Goal: Information Seeking & Learning: Understand process/instructions

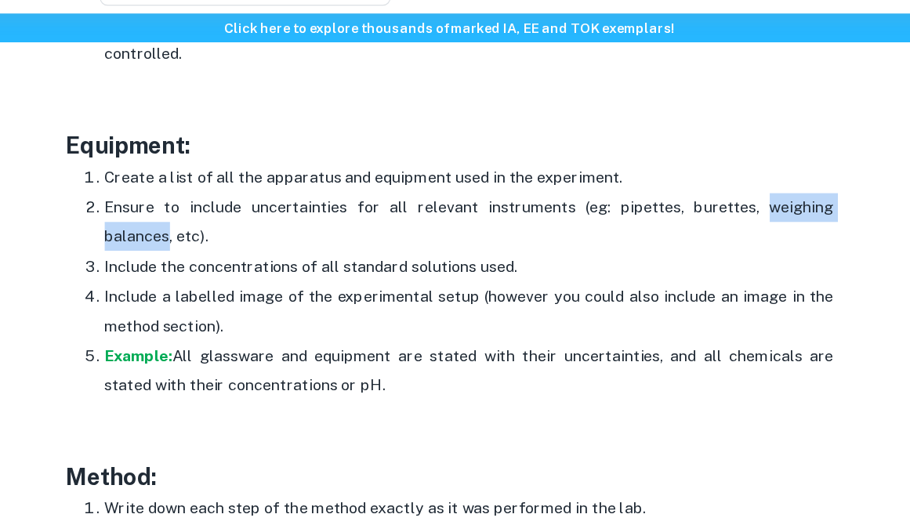
scroll to position [3088, 0]
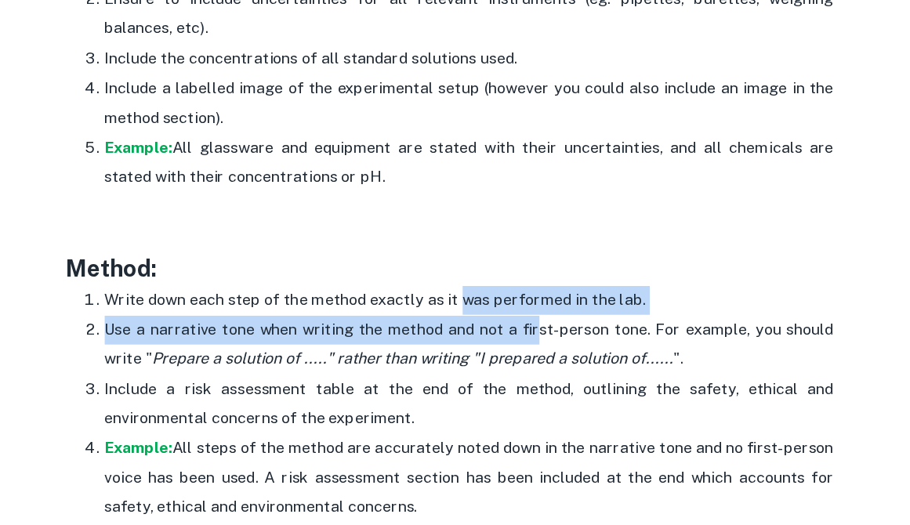
drag, startPoint x: 458, startPoint y: 333, endPoint x: 558, endPoint y: 373, distance: 107.3
click at [556, 373] on ol "Write down each step of the method exactly as it was performed in the lab. Use …" at bounding box center [455, 426] width 627 height 194
click at [558, 373] on p "Use a narrative tone when writing the method and not a first-person tone. For e…" at bounding box center [471, 378] width 596 height 48
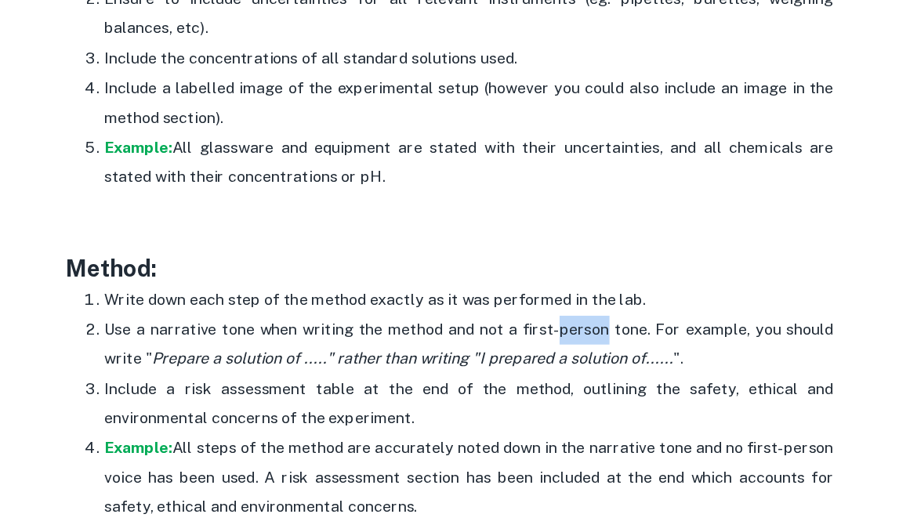
click at [558, 373] on p "Use a narrative tone when writing the method and not a first-person tone. For e…" at bounding box center [471, 378] width 596 height 48
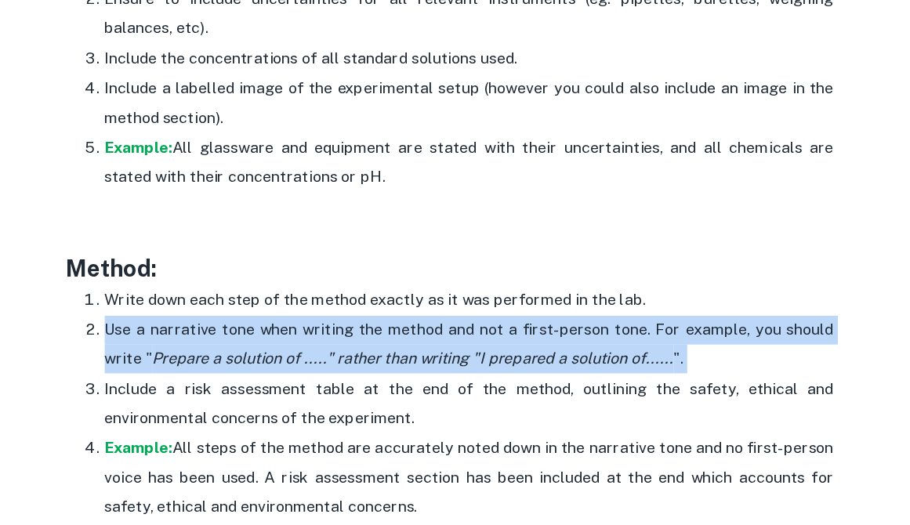
click at [558, 373] on p "Use a narrative tone when writing the method and not a first-person tone. For e…" at bounding box center [471, 378] width 596 height 48
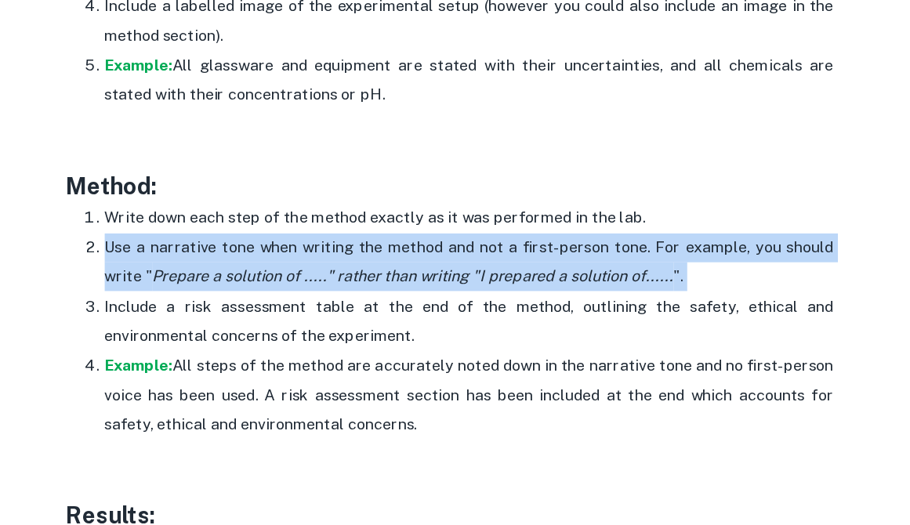
scroll to position [3157, 0]
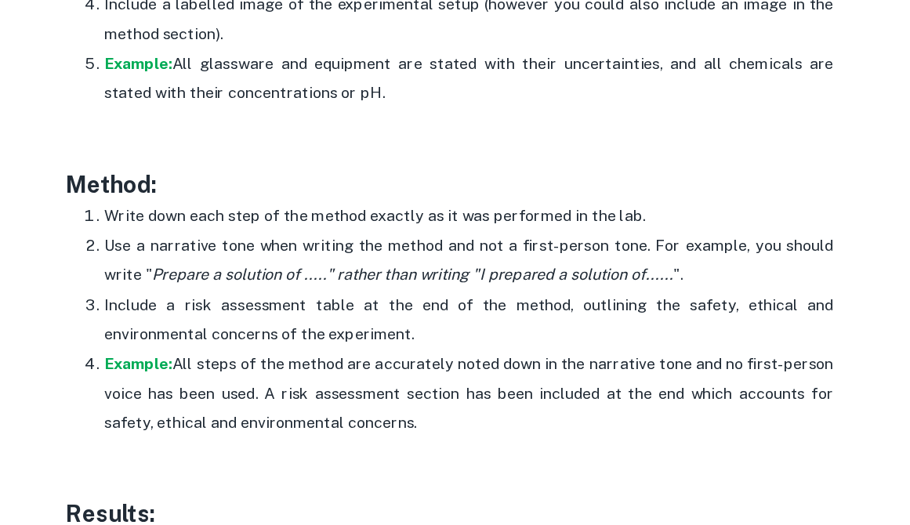
click at [550, 387] on p "Example: All steps of the method are accurately noted down in the narrative ton…" at bounding box center [471, 417] width 596 height 71
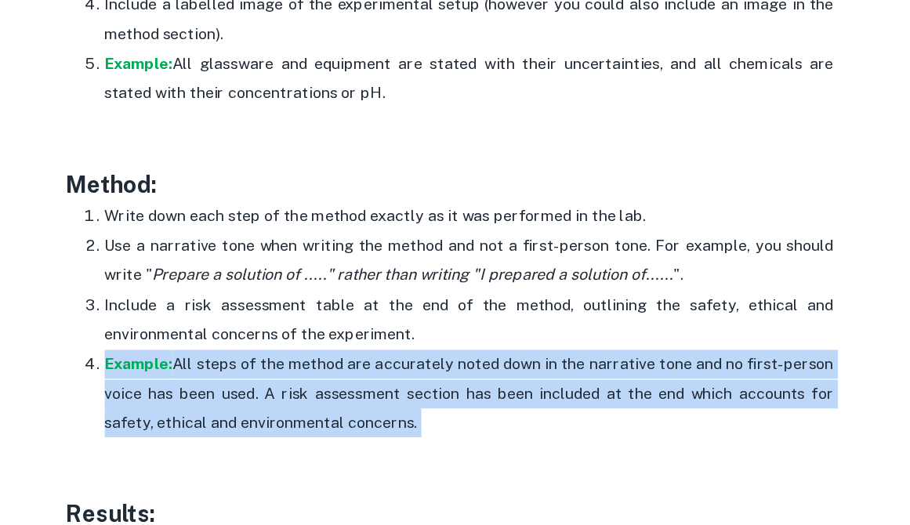
click at [550, 387] on p "Example: All steps of the method are accurately noted down in the narrative ton…" at bounding box center [471, 417] width 596 height 71
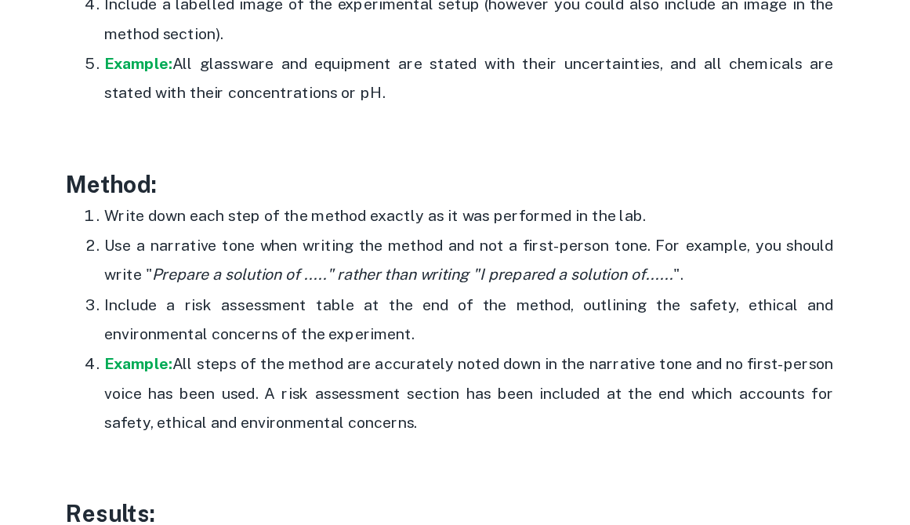
click at [543, 328] on icon "Prepare a solution of ....." rather than writing "I prepared a solution of......" at bounding box center [426, 320] width 426 height 15
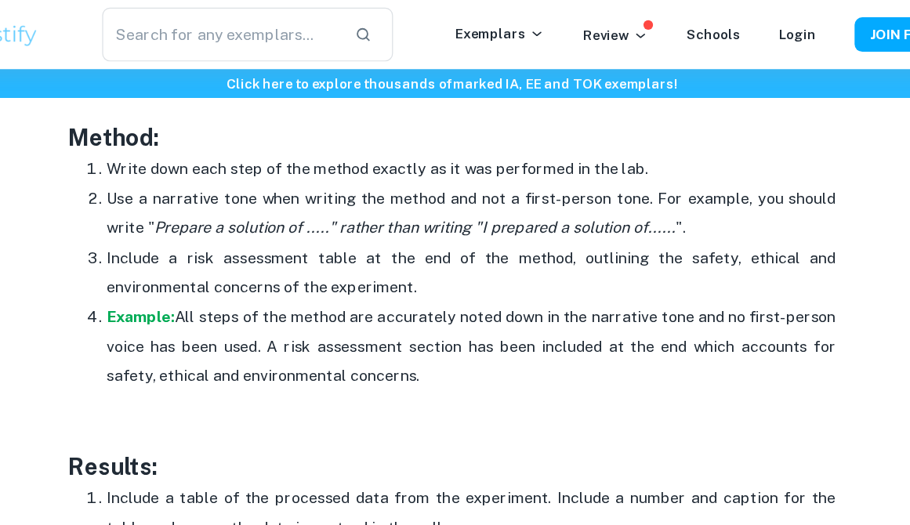
scroll to position [3290, 0]
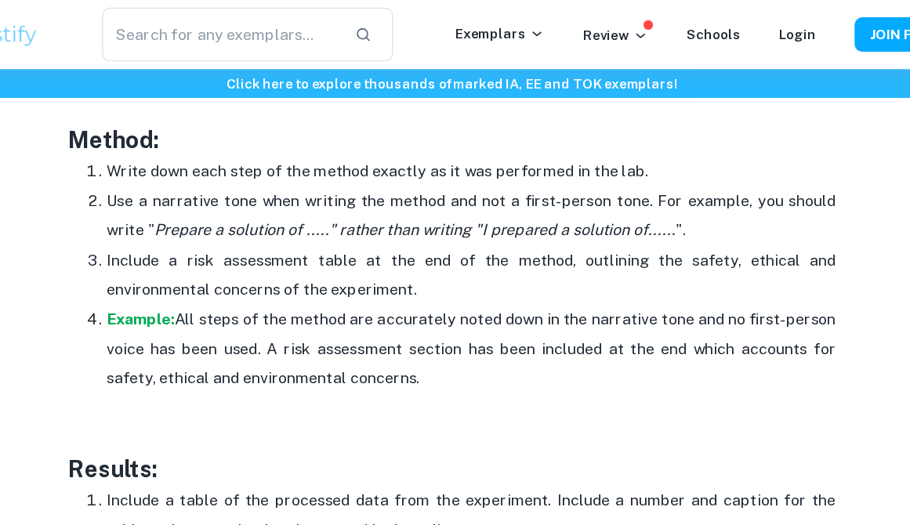
drag, startPoint x: 543, startPoint y: 216, endPoint x: 592, endPoint y: 249, distance: 59.4
click at [592, 249] on ol "Write down each step of the method exactly as it was performed in the lab. Use …" at bounding box center [455, 225] width 627 height 194
